Goal: Information Seeking & Learning: Check status

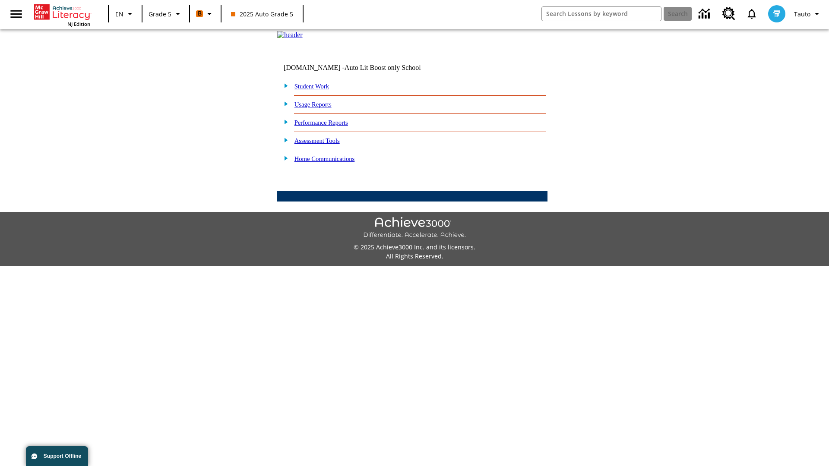
click at [330, 126] on link "Performance Reports" at bounding box center [322, 122] width 54 height 7
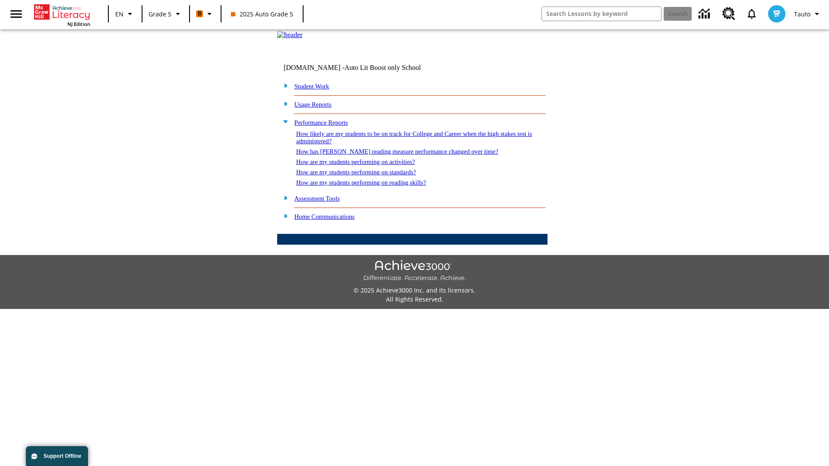
click at [393, 155] on link "How has Lexile reading measure performance changed over time?" at bounding box center [397, 151] width 202 height 7
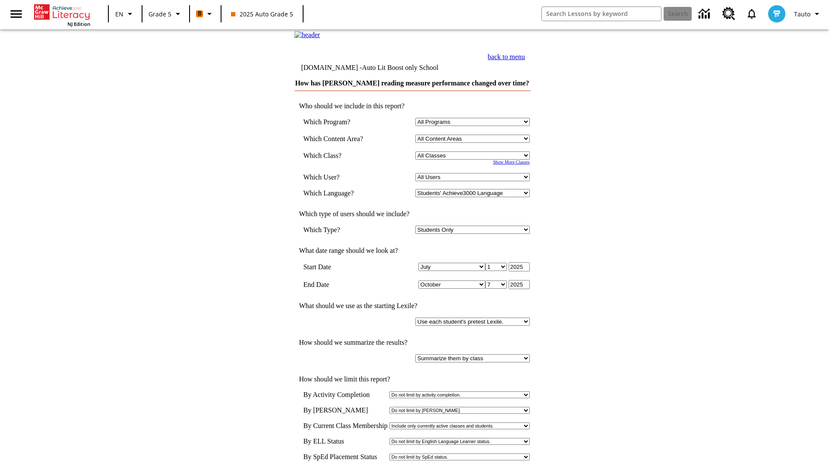
click at [474, 160] on select "Select a Class: All Classes 2025 Auto Grade 5 OL 2025 Auto Grade 6" at bounding box center [473, 156] width 114 height 8
select select "11133131"
click at [474, 181] on select "All Users Cat, Sautoen Cat, Sautoes Cat1, Sautoss Donotlogin, Sautoen Twoschool…" at bounding box center [473, 177] width 114 height 8
select select "21437107"
